Goal: Information Seeking & Learning: Check status

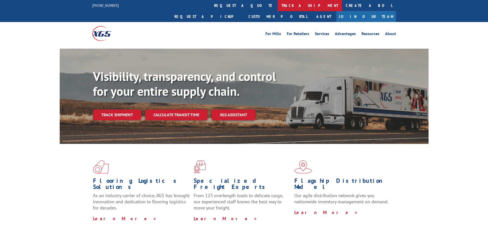
click at [278, 7] on link "track a shipment" at bounding box center [310, 5] width 64 height 11
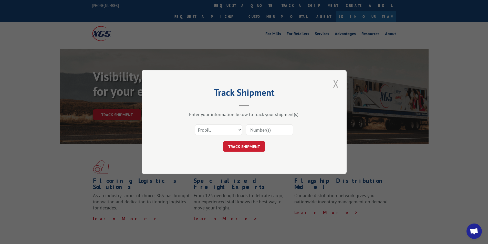
click at [340, 84] on button "Close modal" at bounding box center [336, 84] width 9 height 14
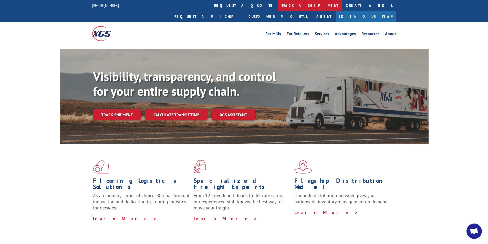
click at [278, 5] on link "track a shipment" at bounding box center [310, 5] width 64 height 11
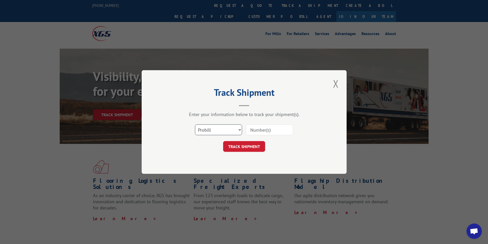
click at [215, 131] on select "Select category... Probill BOL PO" at bounding box center [218, 130] width 47 height 11
select select "bol"
click at [195, 125] on select "Select category... Probill BOL PO" at bounding box center [218, 130] width 47 height 11
click at [256, 130] on input at bounding box center [269, 130] width 47 height 11
type input "5487413"
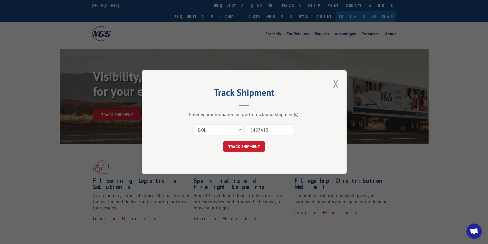
click button "TRACK SHIPMENT" at bounding box center [244, 146] width 42 height 11
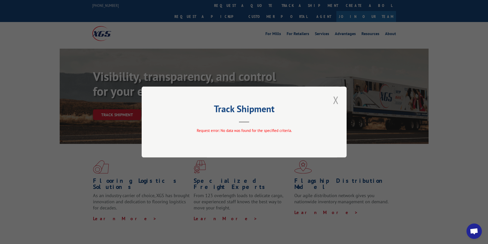
click at [340, 101] on button "Close modal" at bounding box center [336, 100] width 9 height 14
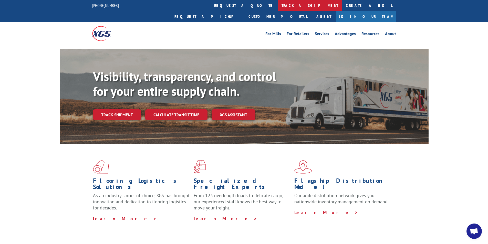
click at [278, 6] on link "track a shipment" at bounding box center [310, 5] width 64 height 11
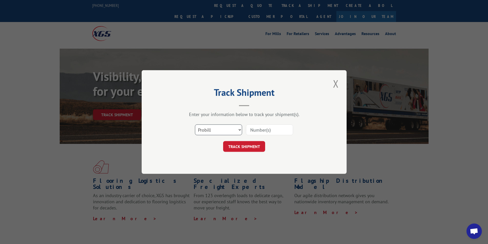
click at [214, 134] on select "Select category... Probill BOL PO" at bounding box center [218, 130] width 47 height 11
select select "bol"
click at [195, 125] on select "Select category... Probill BOL PO" at bounding box center [218, 130] width 47 height 11
click at [265, 132] on input at bounding box center [269, 130] width 47 height 11
type input "54387413"
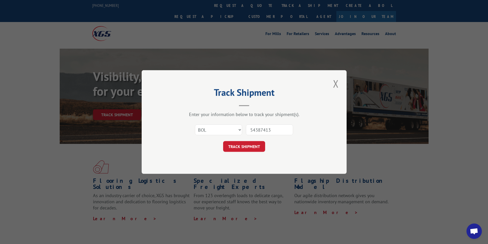
click button "TRACK SHIPMENT" at bounding box center [244, 146] width 42 height 11
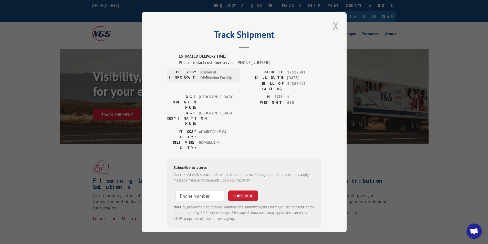
drag, startPoint x: 344, startPoint y: 29, endPoint x: 338, endPoint y: 28, distance: 5.7
click at [341, 29] on div "Track Shipment ESTIMATED DELIVERY TIME: Please contact customer service: [PHONE…" at bounding box center [244, 122] width 205 height 220
click at [336, 27] on button "Close modal" at bounding box center [336, 26] width 9 height 14
